Goal: Find specific page/section: Find specific page/section

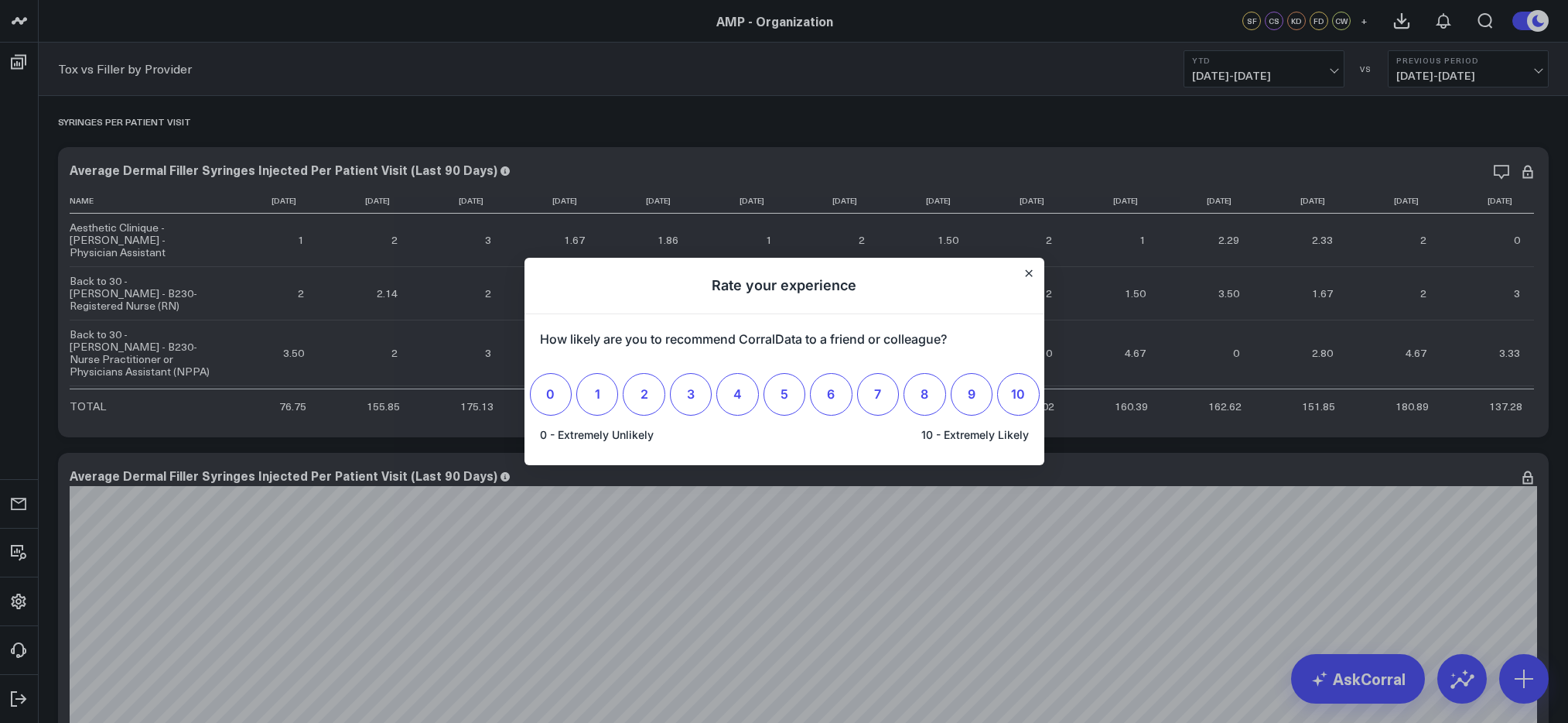
click at [640, 111] on div at bounding box center [784, 362] width 1568 height 723
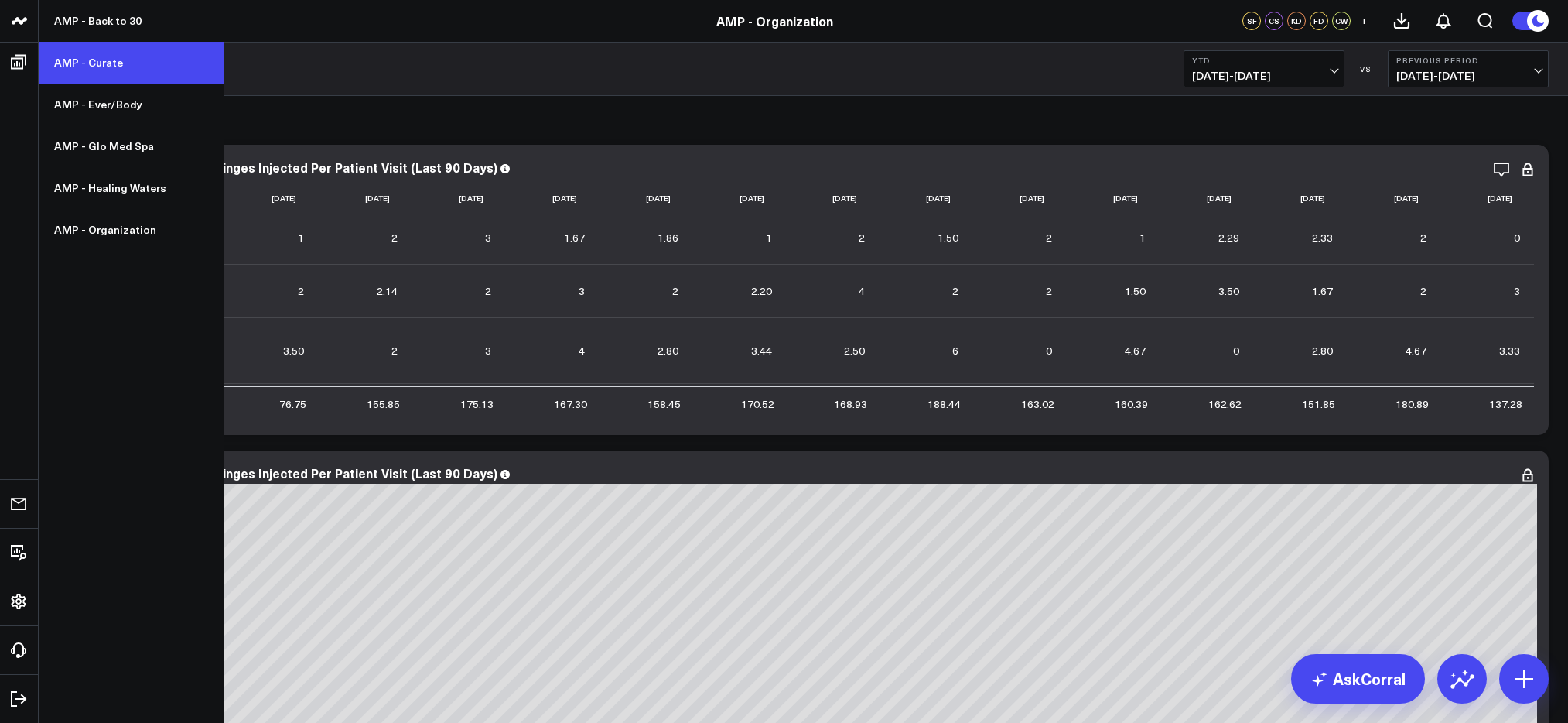
scroll to position [5, 0]
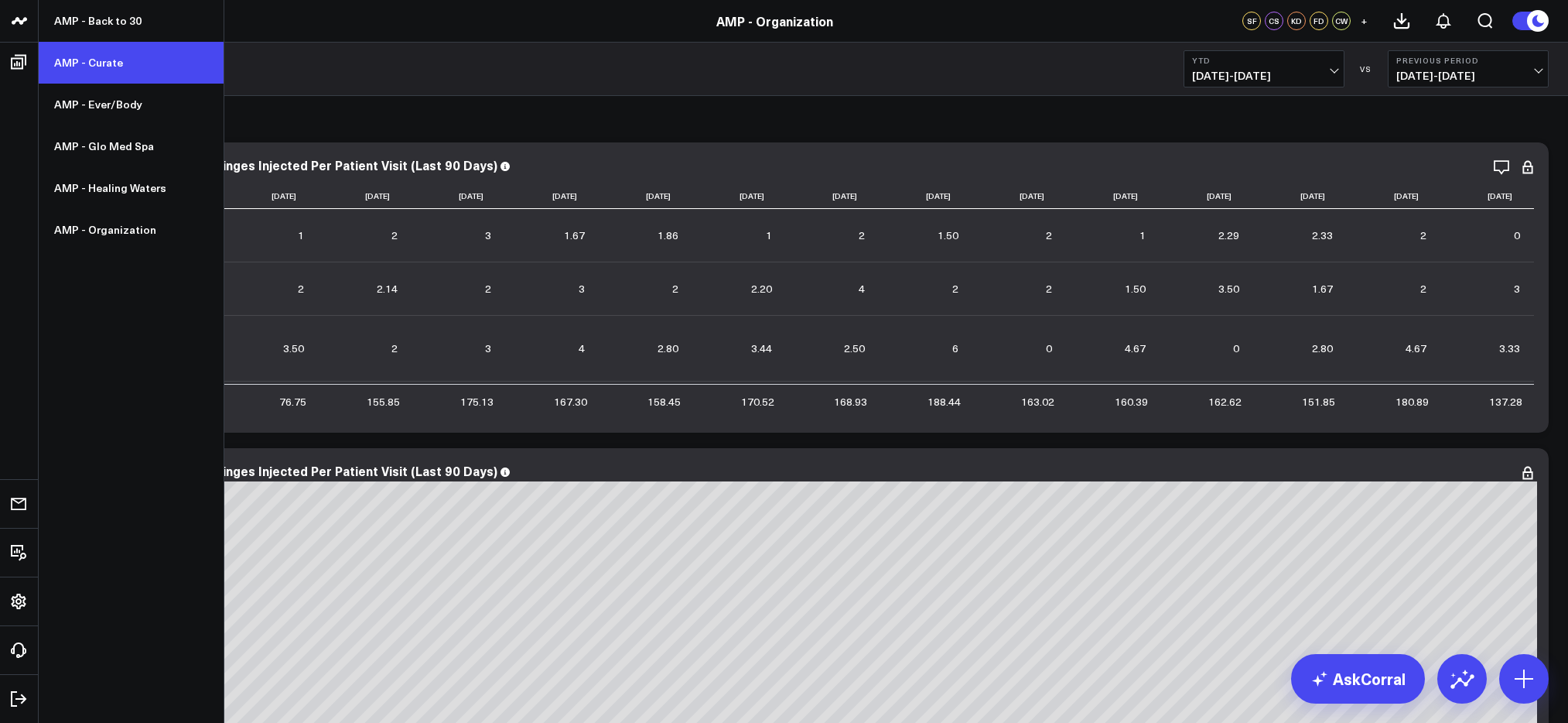
click at [149, 61] on link "AMP - Curate" at bounding box center [131, 63] width 185 height 42
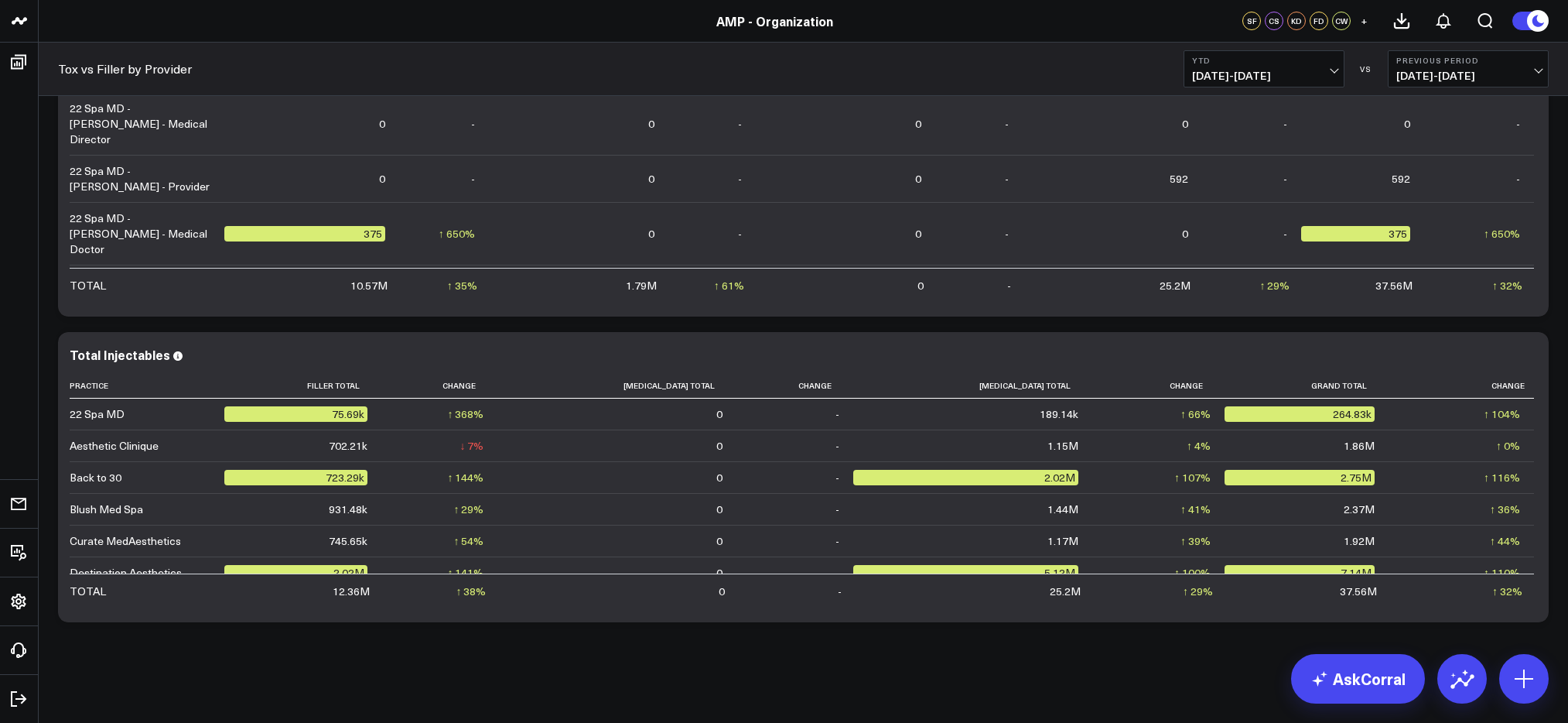
scroll to position [2652, 0]
